Goal: Contribute content: Add original content to the website for others to see

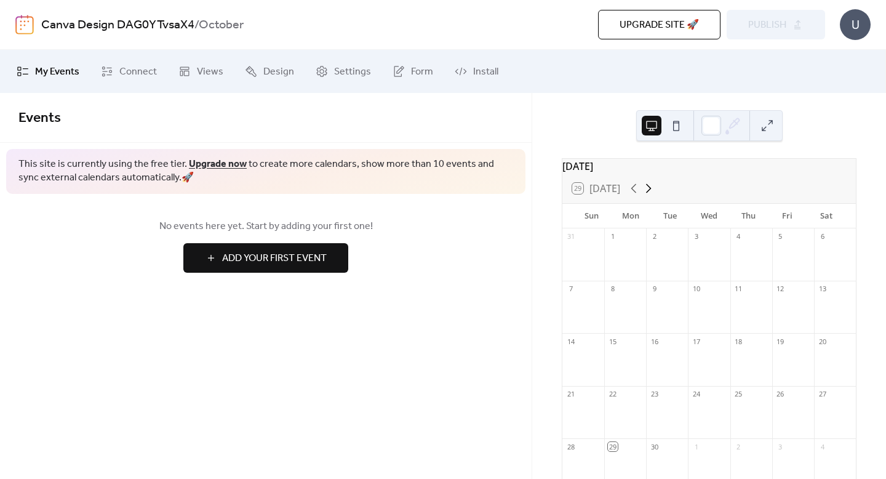
click at [652, 192] on icon at bounding box center [648, 188] width 15 height 15
click at [191, 71] on link "Views" at bounding box center [200, 71] width 63 height 33
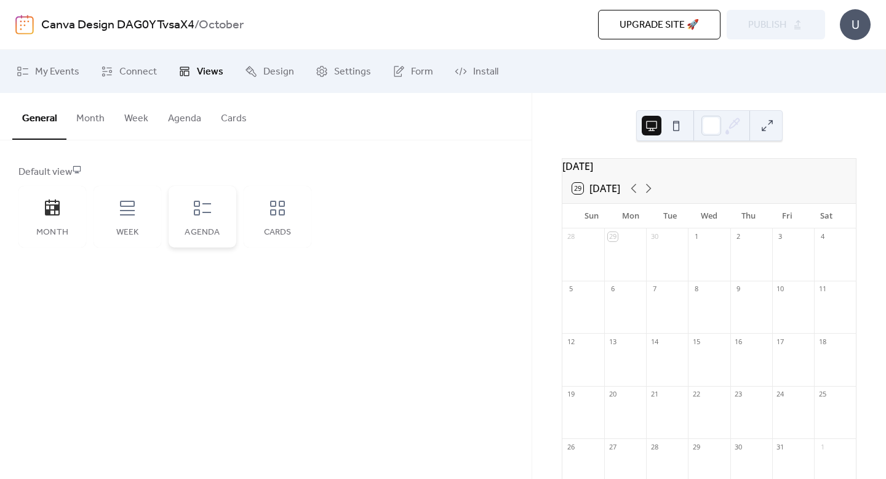
click at [210, 213] on icon at bounding box center [203, 208] width 20 height 20
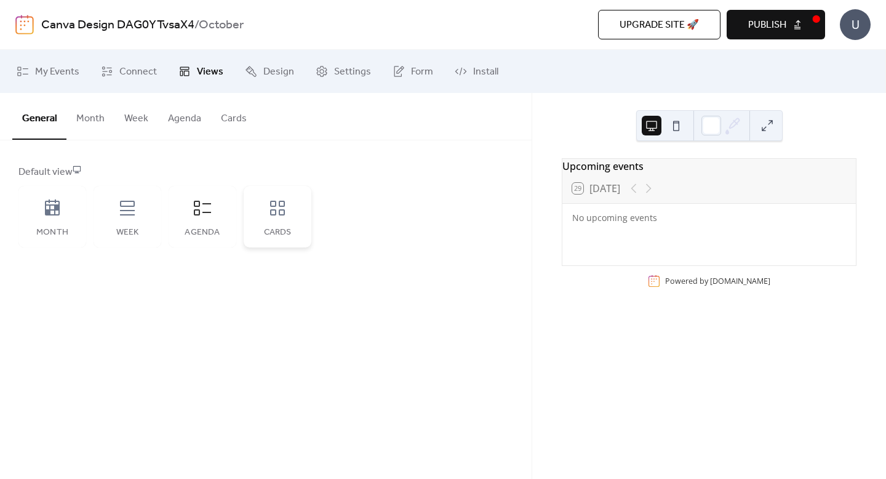
click at [277, 210] on icon at bounding box center [278, 208] width 20 height 20
click at [210, 208] on icon at bounding box center [203, 208] width 20 height 20
click at [186, 118] on button "Agenda" at bounding box center [184, 116] width 53 height 46
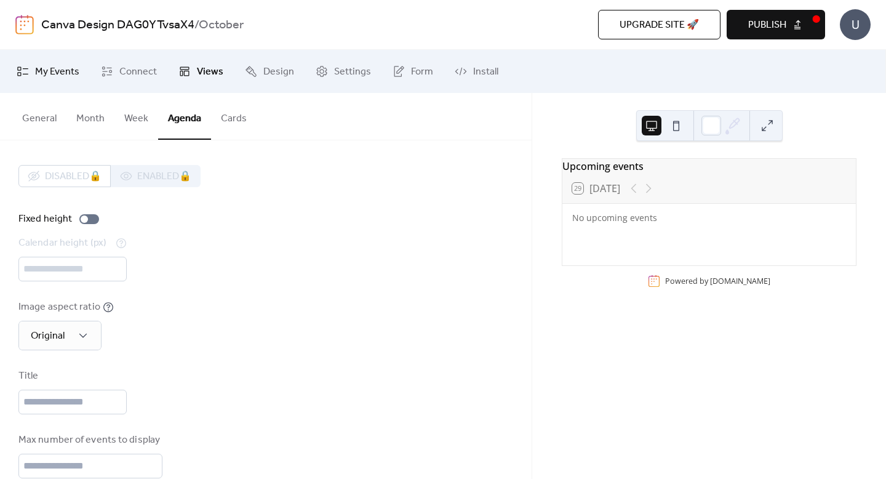
click at [58, 69] on span "My Events" at bounding box center [57, 72] width 44 height 15
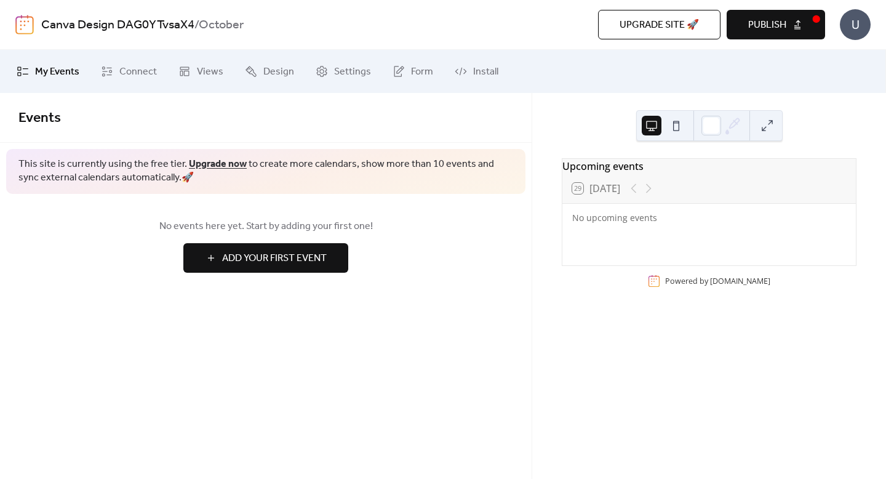
click at [269, 258] on span "Add Your First Event" at bounding box center [274, 258] width 105 height 15
